Goal: Transaction & Acquisition: Download file/media

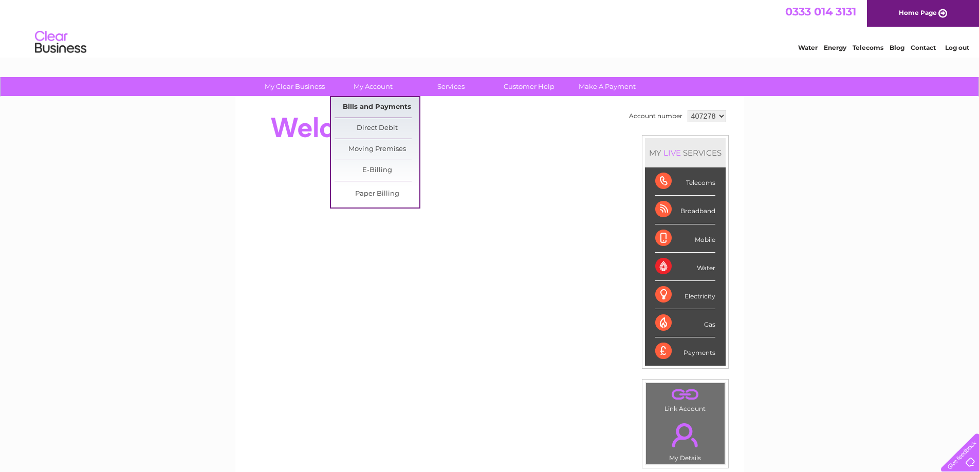
click at [363, 105] on link "Bills and Payments" at bounding box center [377, 107] width 85 height 21
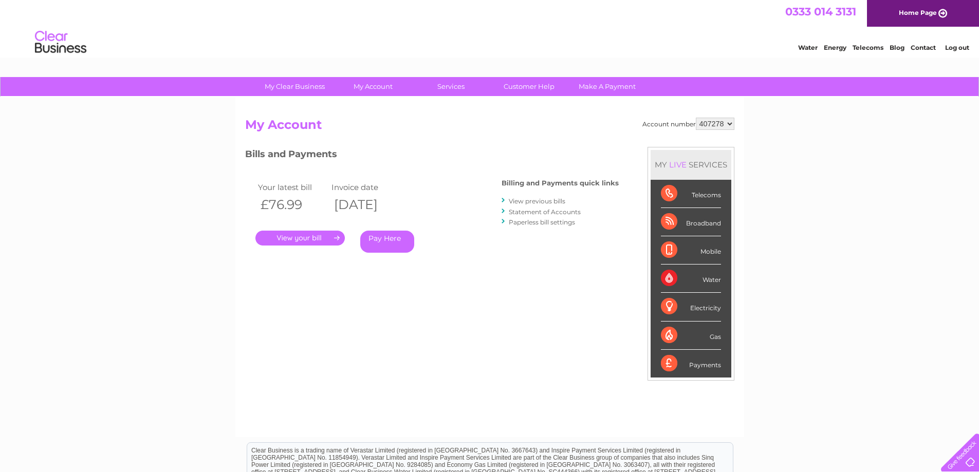
click at [289, 235] on link "." at bounding box center [299, 238] width 89 height 15
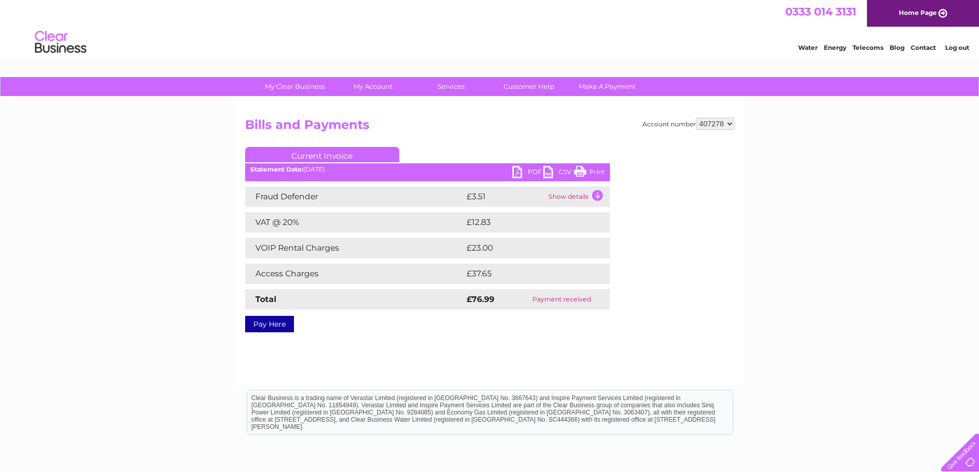
click at [518, 170] on link "PDF" at bounding box center [527, 173] width 31 height 15
click at [518, 171] on link "PDF" at bounding box center [527, 173] width 31 height 15
